Goal: Transaction & Acquisition: Purchase product/service

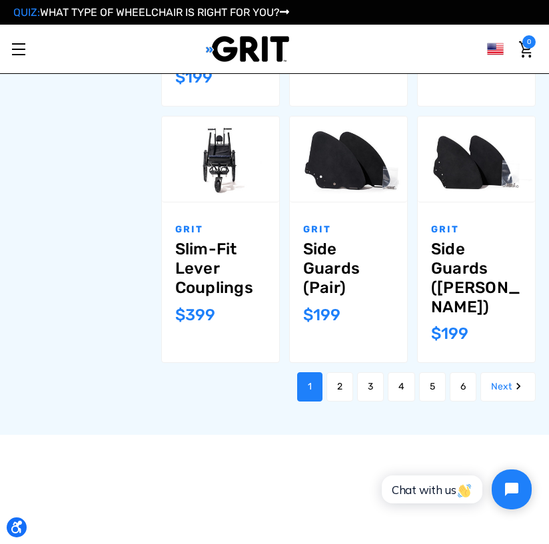
scroll to position [1066, 0]
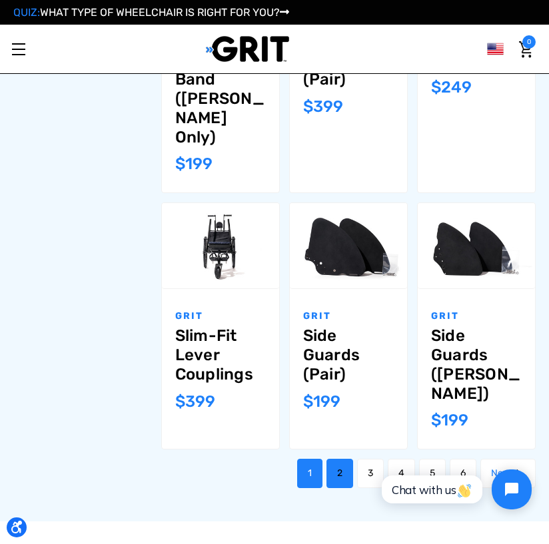
click at [337, 459] on link "2" at bounding box center [340, 473] width 27 height 29
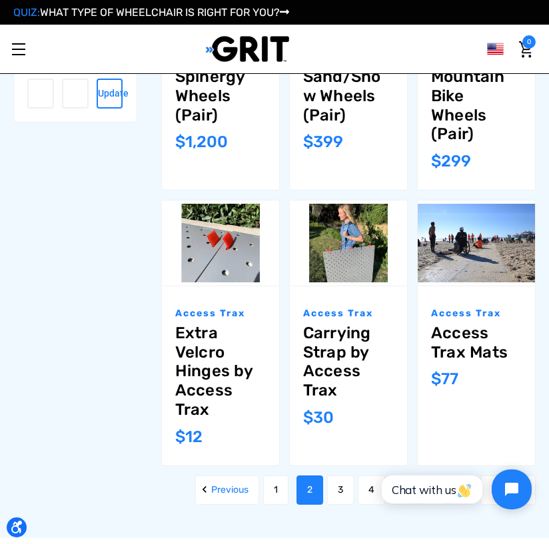
scroll to position [1066, 0]
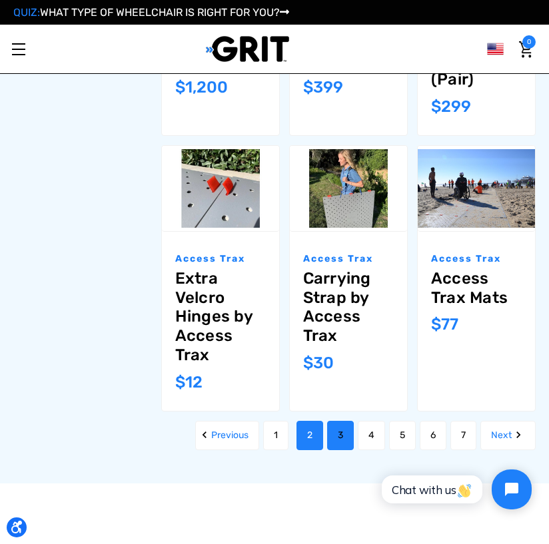
click at [338, 421] on link "3" at bounding box center [340, 435] width 27 height 29
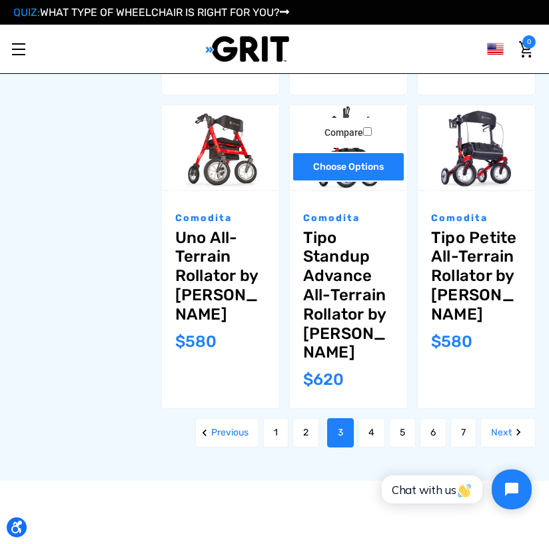
scroll to position [1333, 0]
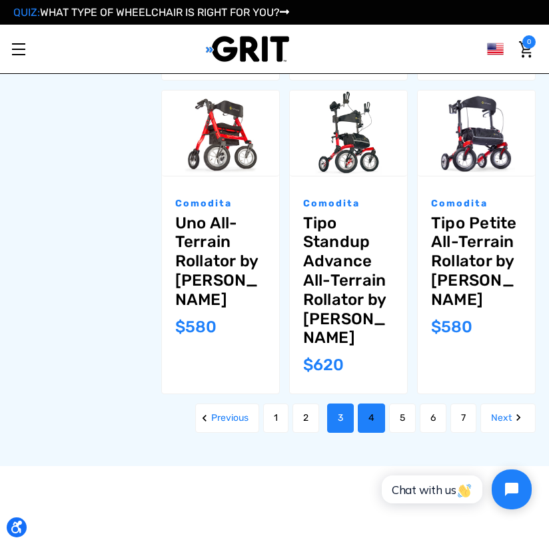
click at [368, 404] on link "4" at bounding box center [371, 418] width 27 height 29
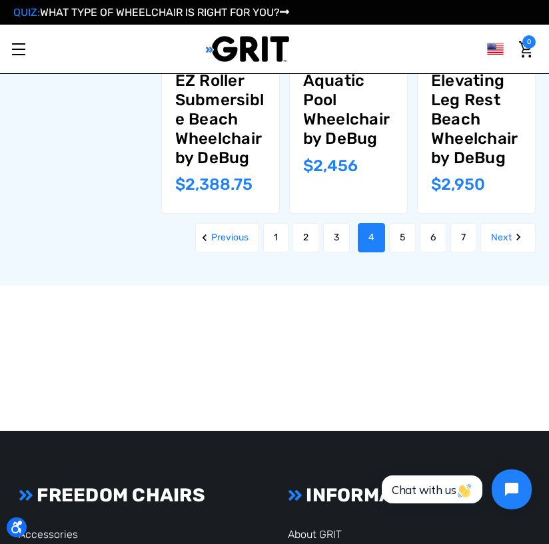
scroll to position [1399, 0]
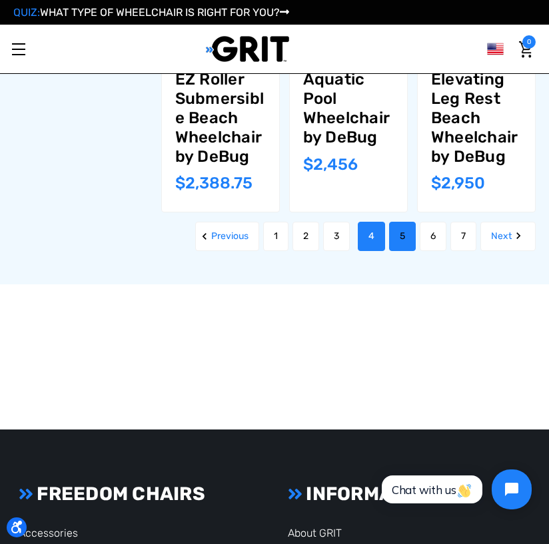
drag, startPoint x: 396, startPoint y: 215, endPoint x: 390, endPoint y: 219, distance: 6.9
click at [395, 222] on link "5" at bounding box center [402, 236] width 27 height 29
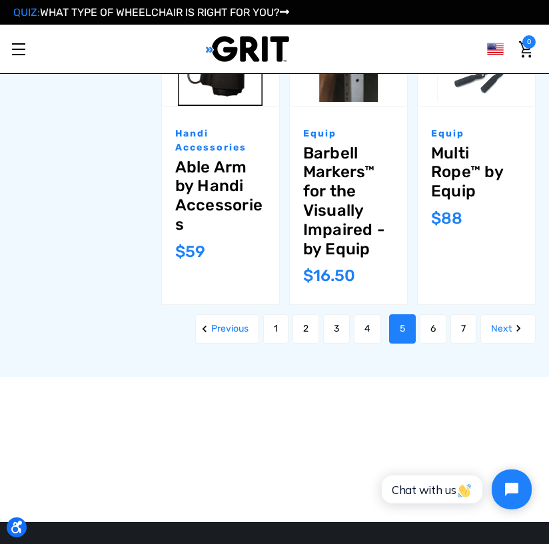
scroll to position [1466, 0]
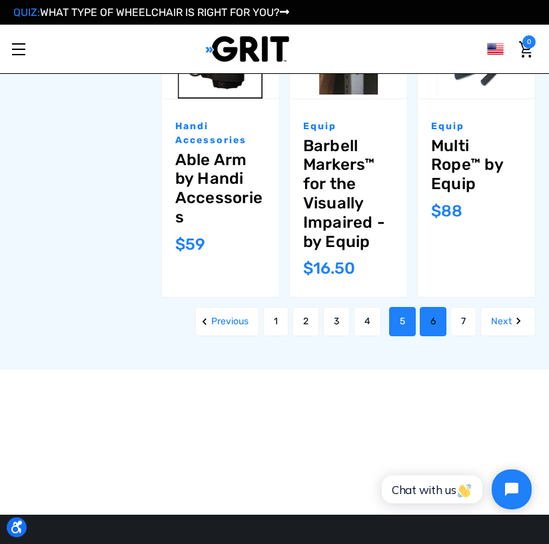
click at [428, 323] on link "6" at bounding box center [433, 321] width 27 height 29
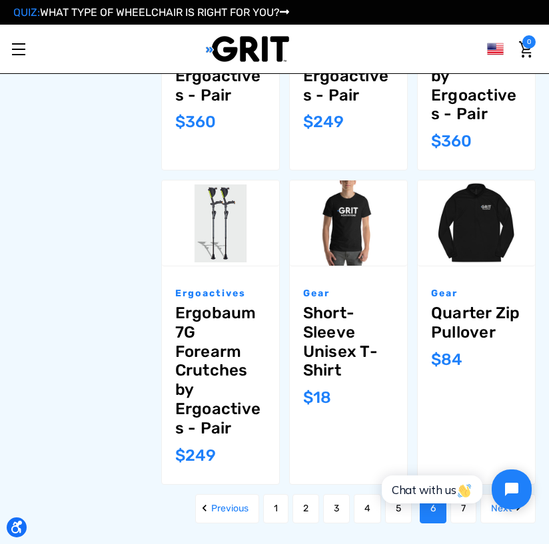
scroll to position [1133, 0]
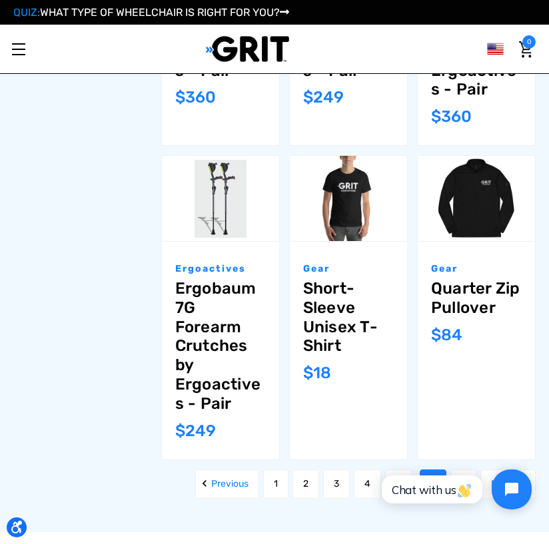
click at [466, 460] on html "Chat with us" at bounding box center [455, 489] width 176 height 63
click at [466, 458] on html "Chat with us" at bounding box center [455, 489] width 176 height 63
click at [428, 466] on html "Chat with us" at bounding box center [455, 489] width 176 height 63
click at [464, 462] on html "Chat with us" at bounding box center [455, 489] width 176 height 63
click at [462, 463] on html "Chat with us" at bounding box center [455, 489] width 176 height 63
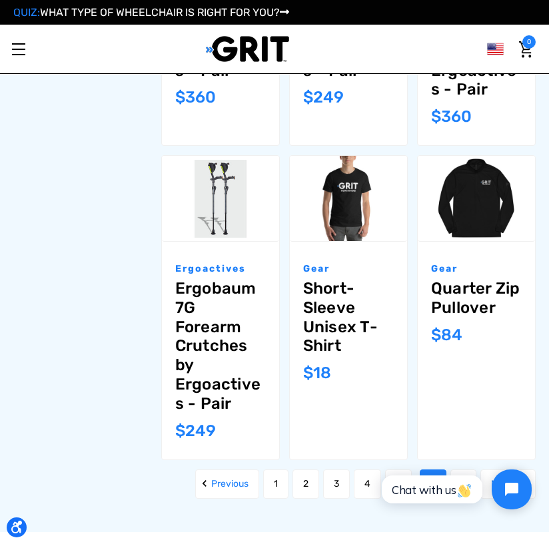
click at [460, 463] on html "Chat with us" at bounding box center [455, 489] width 176 height 63
click at [464, 470] on link "7" at bounding box center [463, 484] width 26 height 29
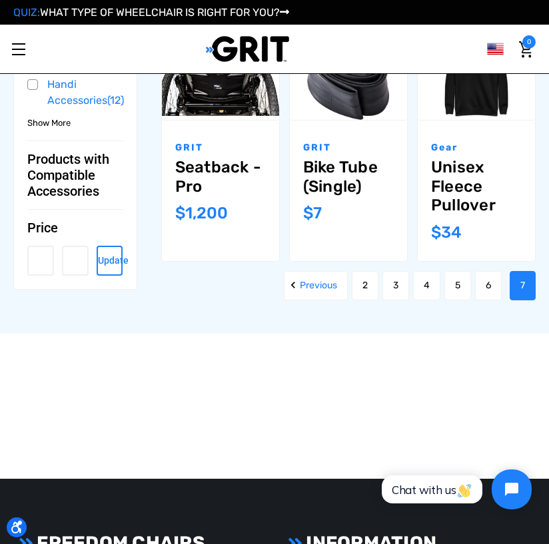
scroll to position [1000, 0]
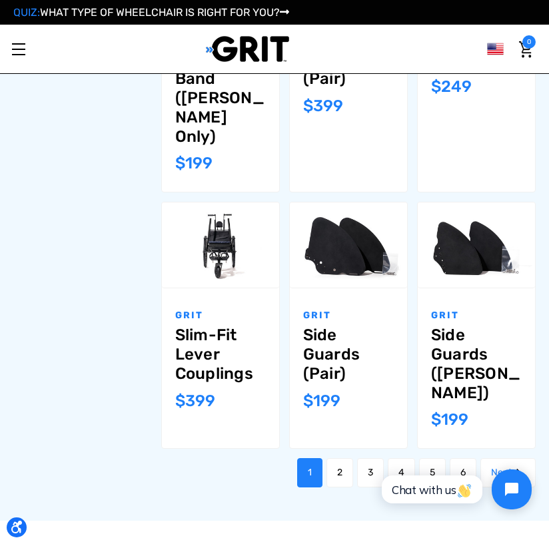
scroll to position [1199, 0]
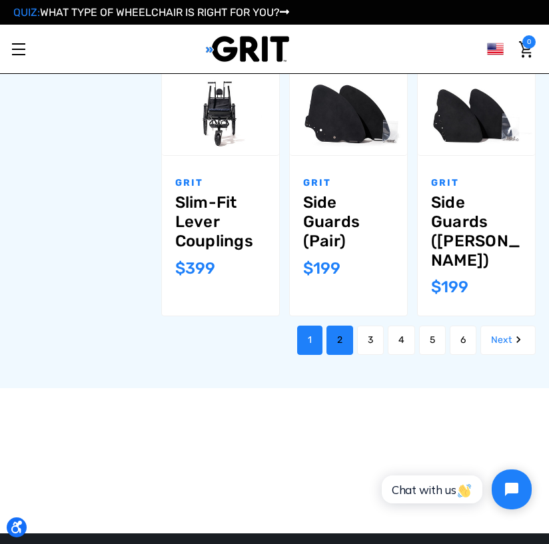
click at [334, 326] on link "2" at bounding box center [340, 340] width 27 height 29
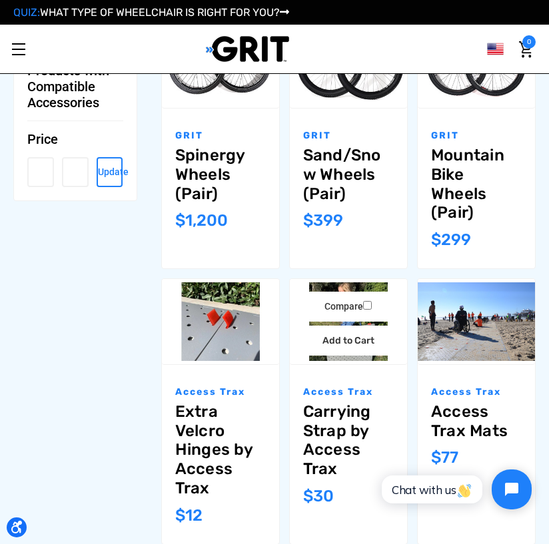
scroll to position [1000, 0]
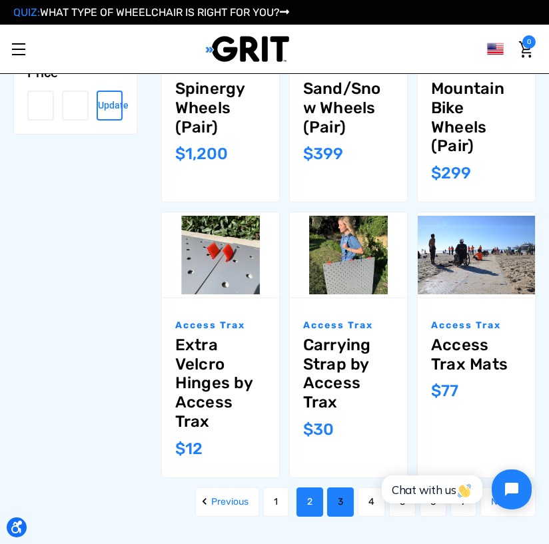
click at [339, 488] on link "3" at bounding box center [340, 502] width 27 height 29
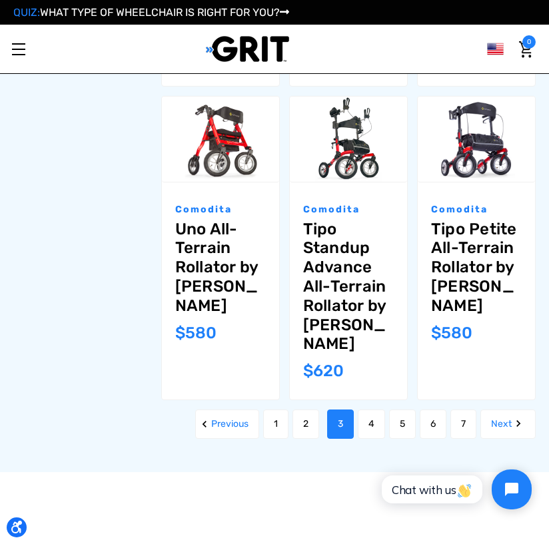
scroll to position [1466, 0]
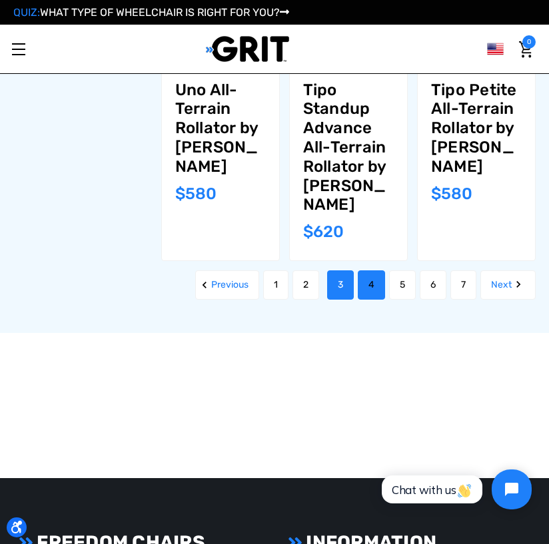
click at [370, 271] on link "4" at bounding box center [371, 285] width 27 height 29
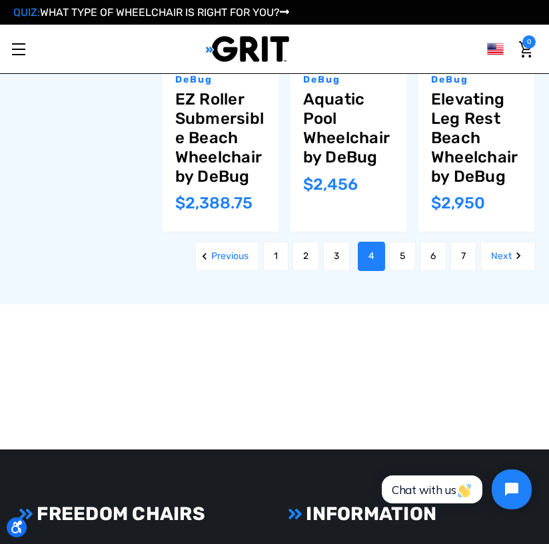
scroll to position [1399, 0]
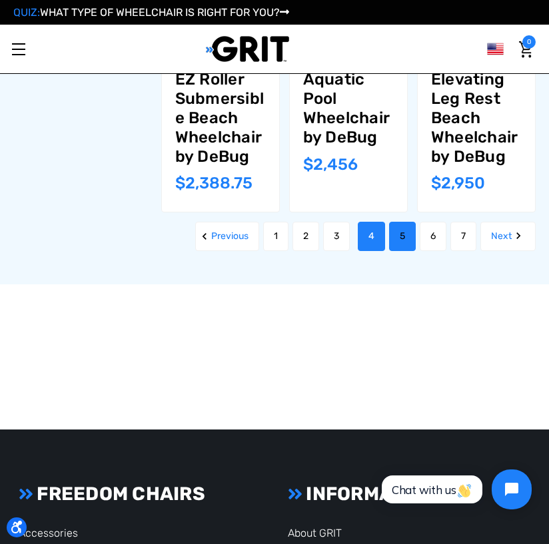
click at [400, 222] on link "5" at bounding box center [402, 236] width 27 height 29
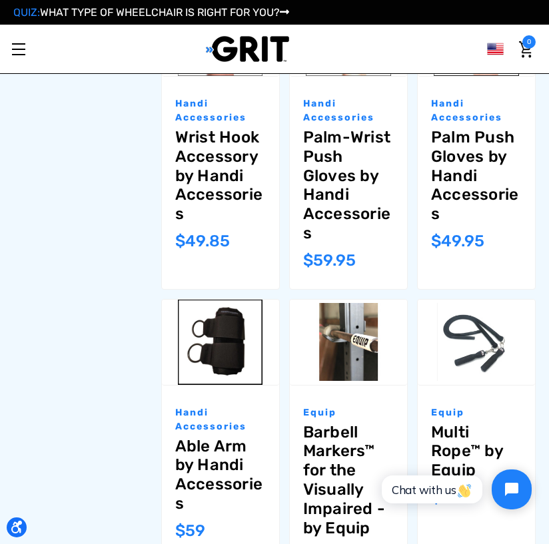
scroll to position [1266, 0]
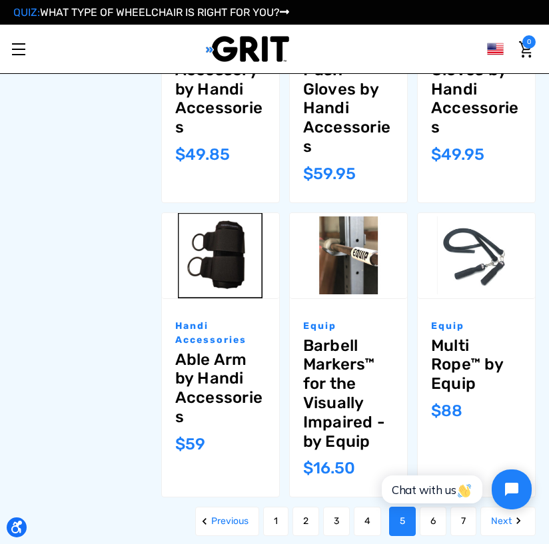
click at [430, 520] on html "Chat with us" at bounding box center [455, 489] width 176 height 63
click at [429, 522] on link "6" at bounding box center [433, 521] width 27 height 29
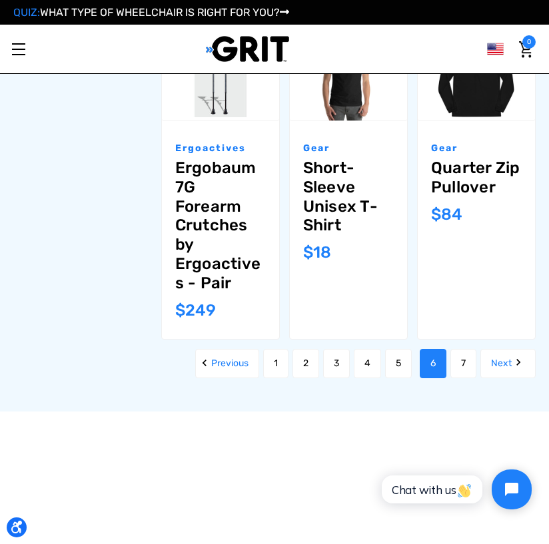
scroll to position [1266, 0]
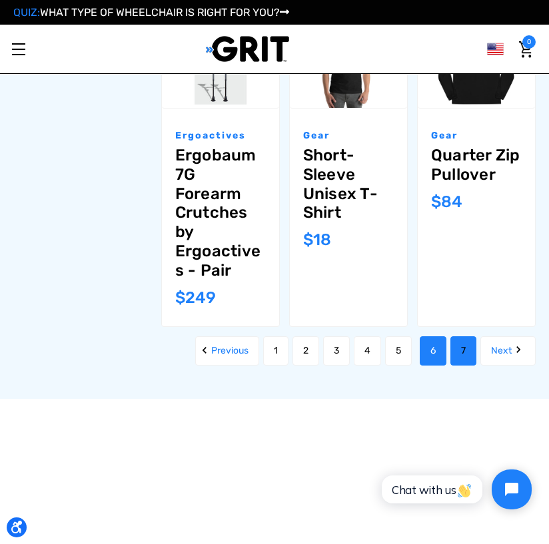
click at [452, 337] on link "7" at bounding box center [463, 351] width 26 height 29
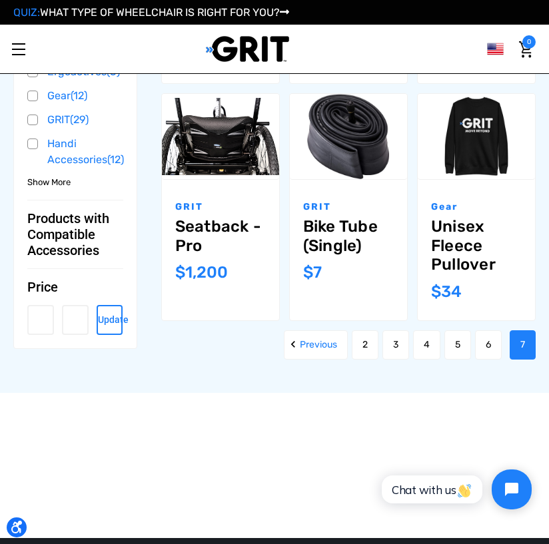
scroll to position [800, 0]
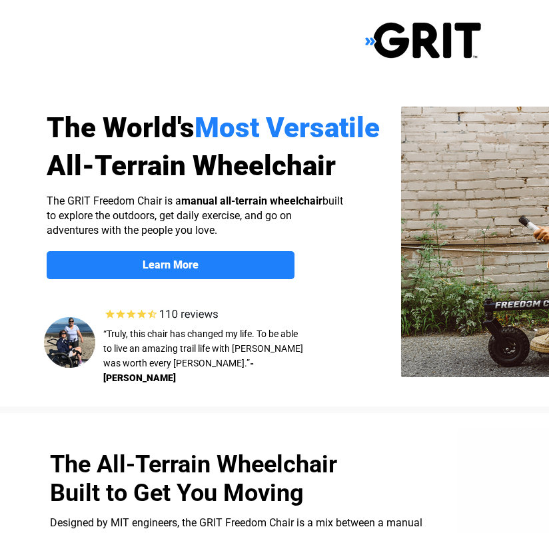
select select "US"
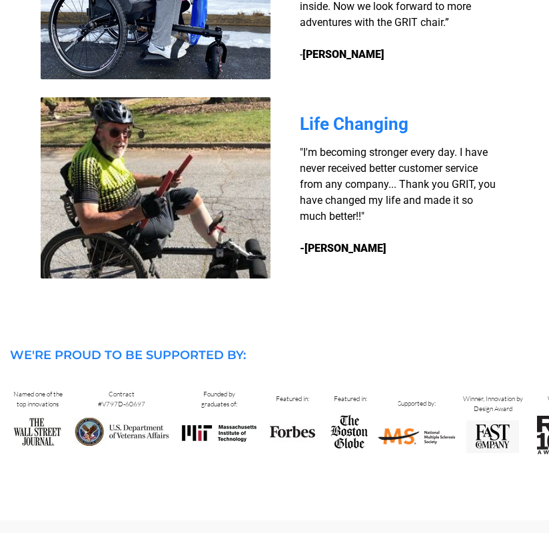
scroll to position [1217, 0]
